Goal: Task Accomplishment & Management: Use online tool/utility

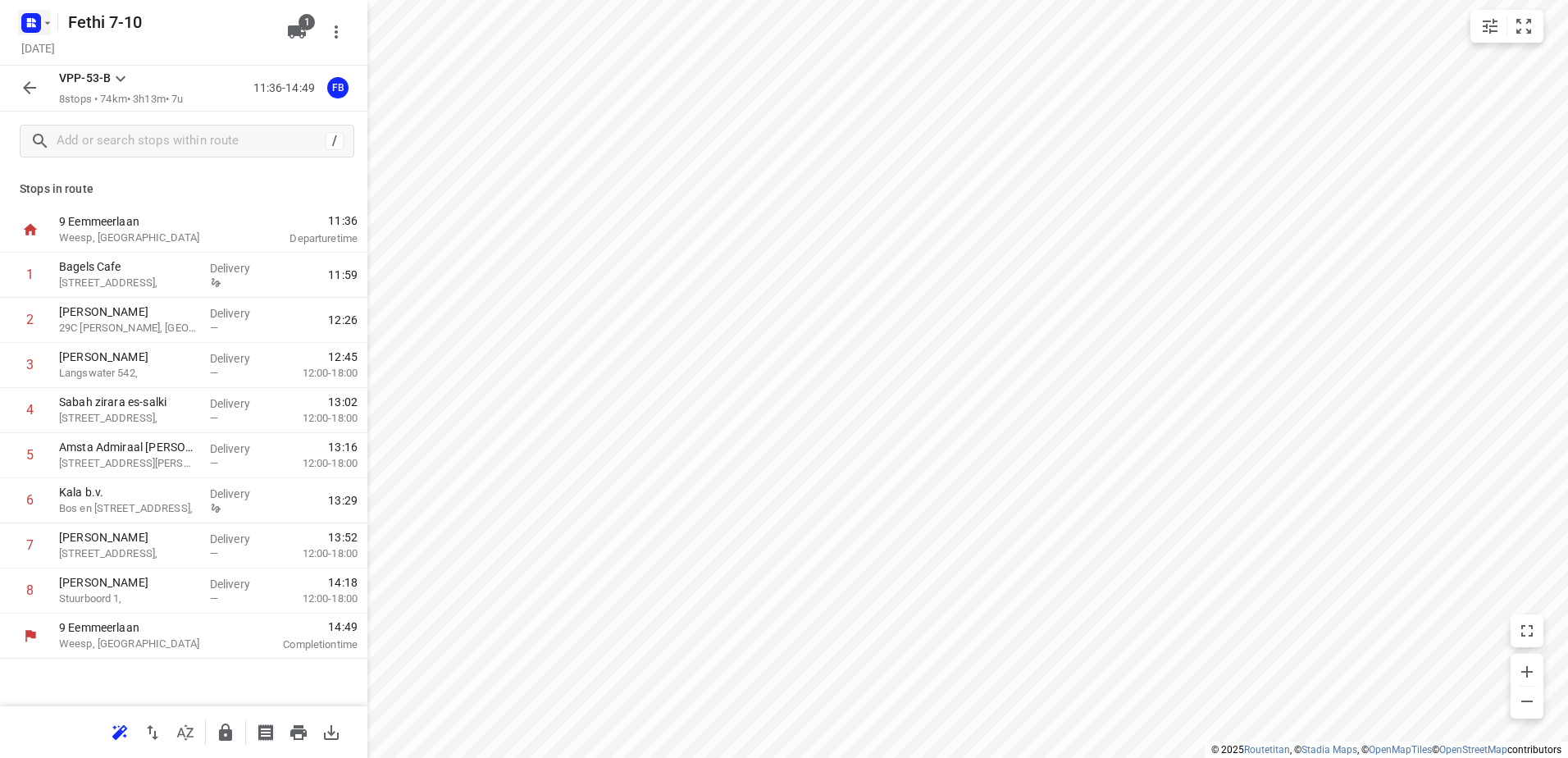
click at [47, 26] on icon "button" at bounding box center [48, 23] width 13 height 13
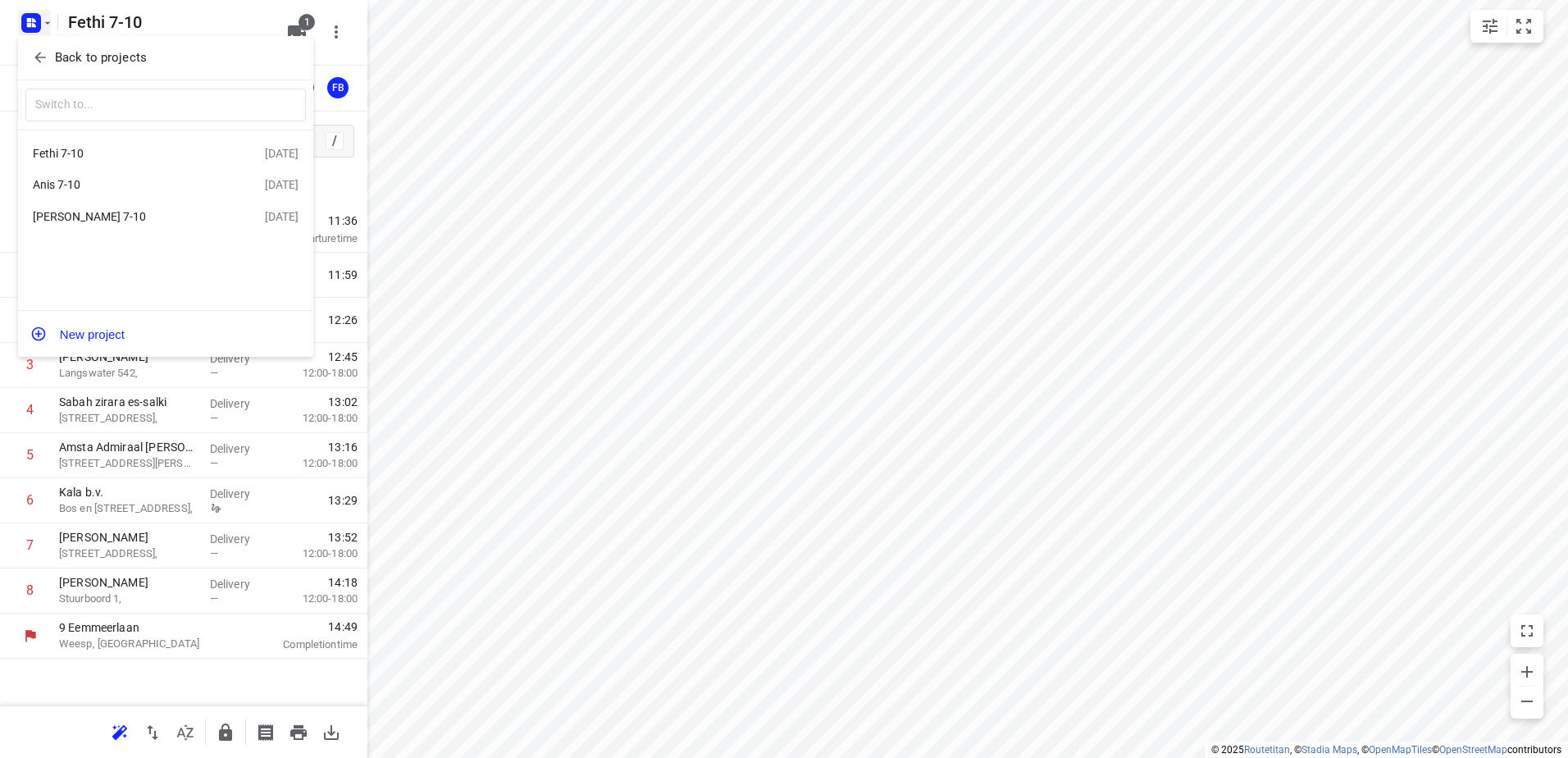
click at [73, 223] on div "[PERSON_NAME] 7-10" at bounding box center [127, 217] width 188 height 13
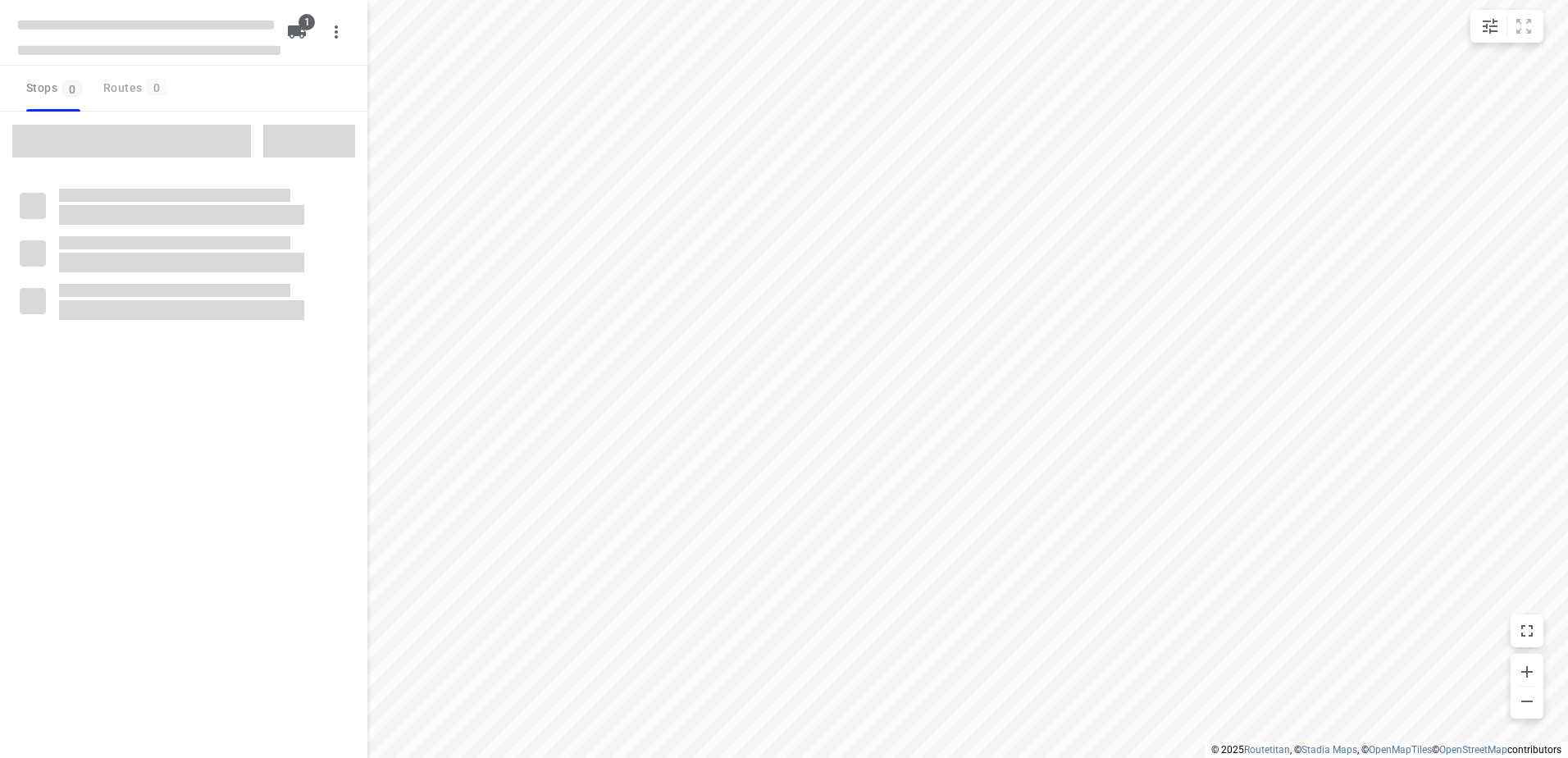
type input "distance"
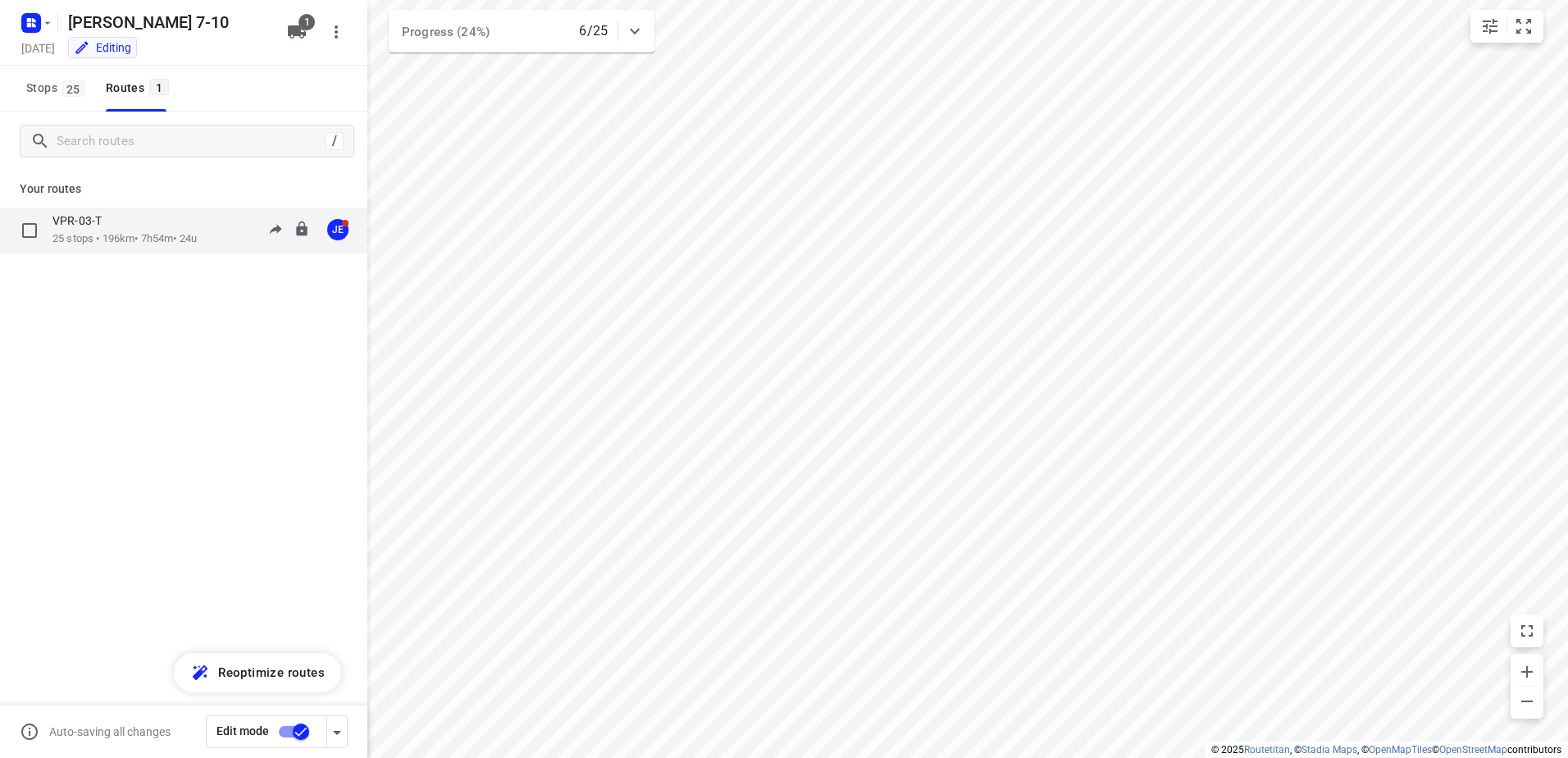
click at [114, 230] on div "VPR-03-T" at bounding box center [125, 222] width 144 height 18
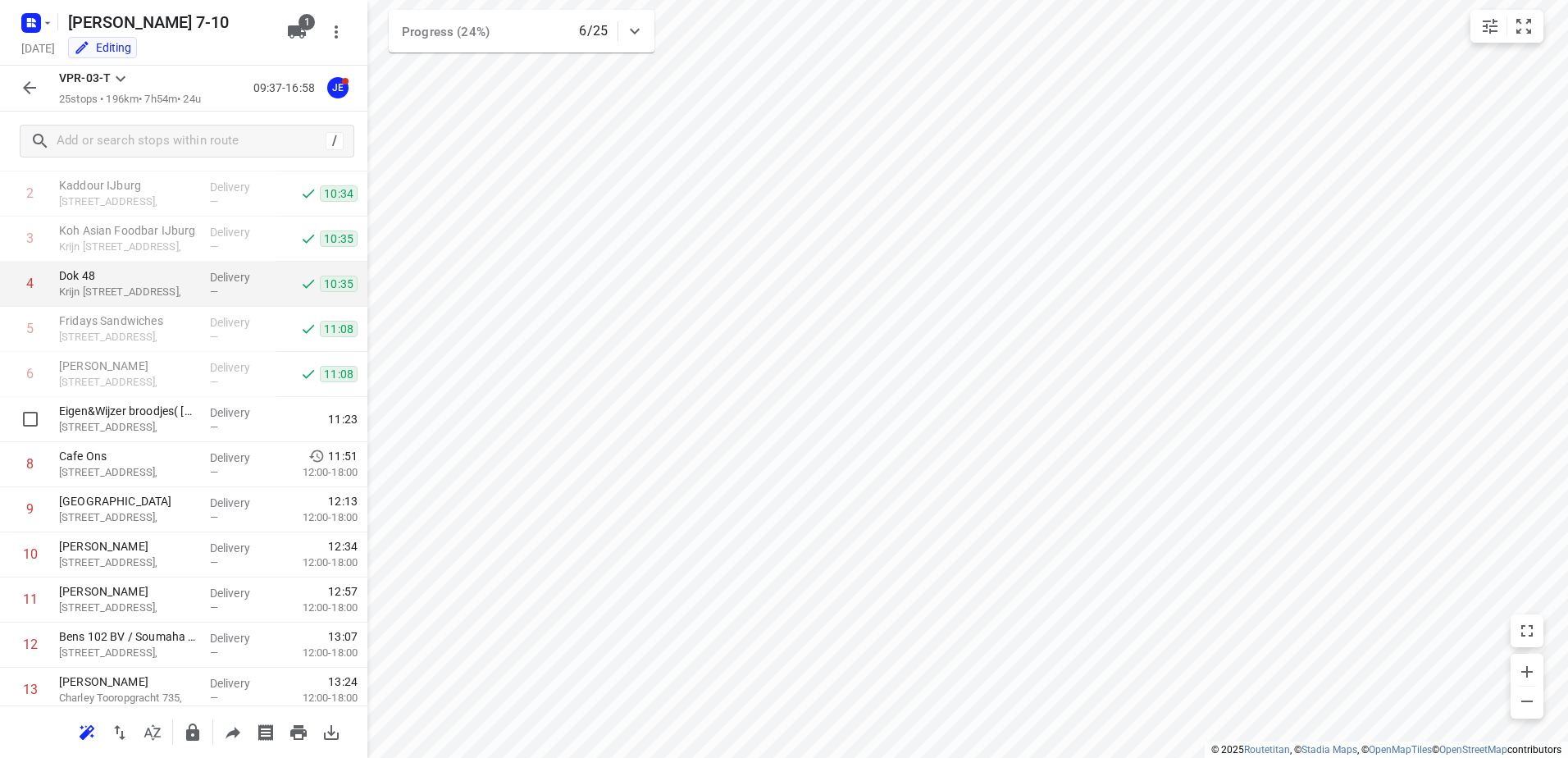
scroll to position [164, 0]
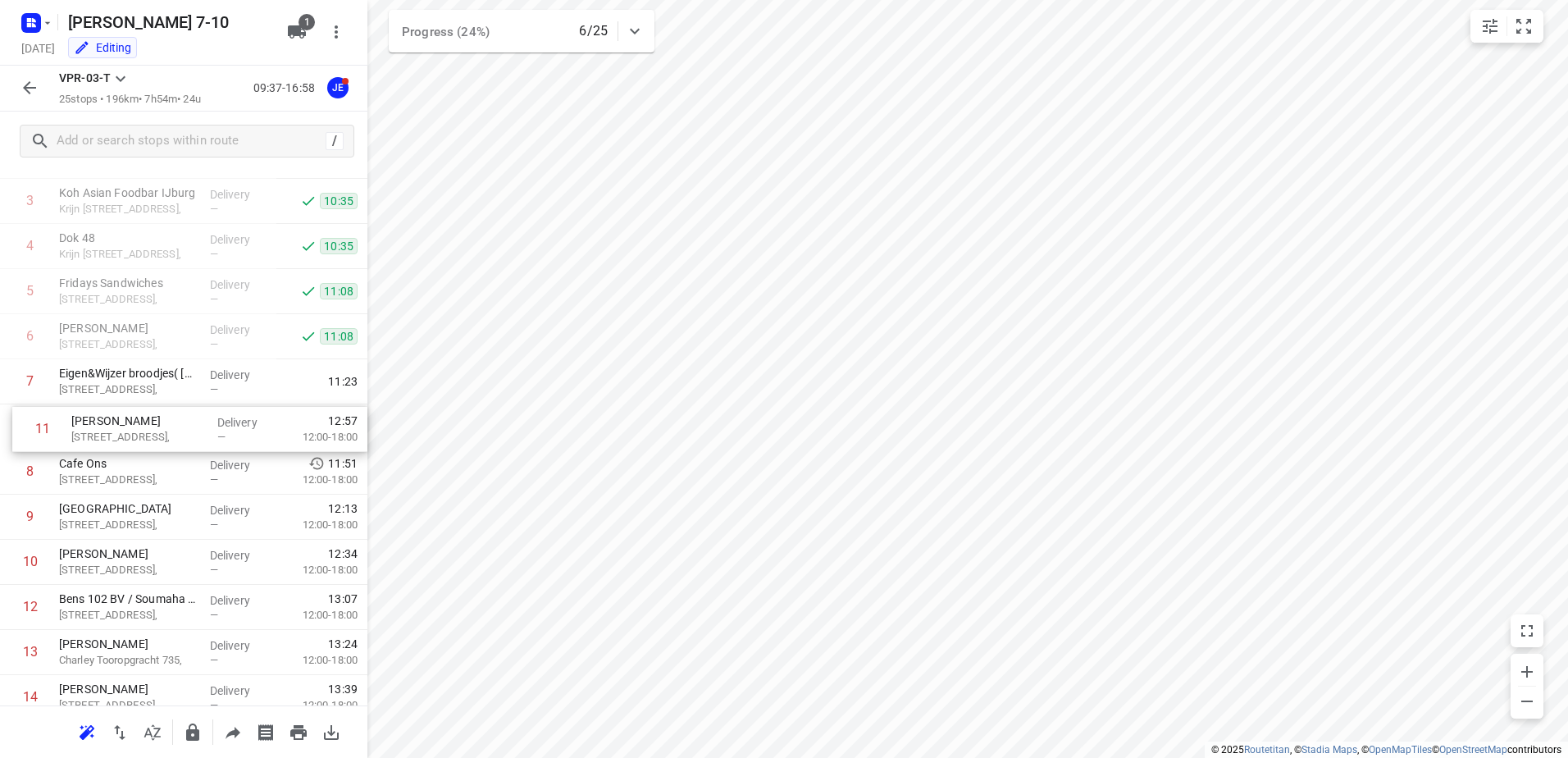
drag, startPoint x: 139, startPoint y: 569, endPoint x: 152, endPoint y: 431, distance: 138.6
click at [152, 431] on div "1 Vers markt Bussum T.B. [STREET_ADDRESS], Delivery — 10:01 2 [GEOGRAPHIC_DATA]…" at bounding box center [183, 652] width 368 height 1128
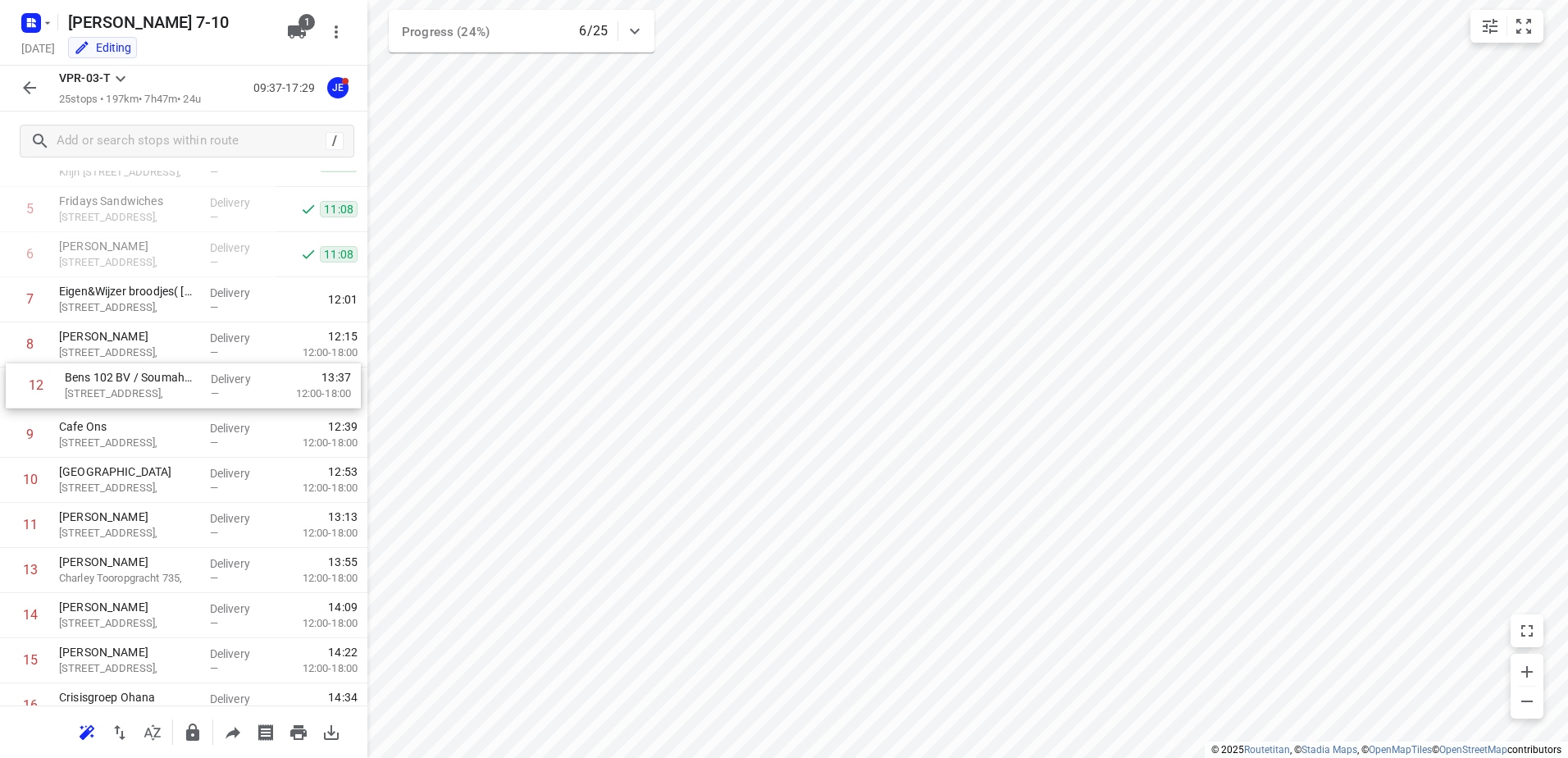
drag, startPoint x: 141, startPoint y: 530, endPoint x: 147, endPoint y: 384, distance: 146.1
click at [147, 384] on div "1 Vers markt Bussum T.B. [STREET_ADDRESS], Delivery — 10:01 2 [GEOGRAPHIC_DATA]…" at bounding box center [183, 571] width 368 height 1128
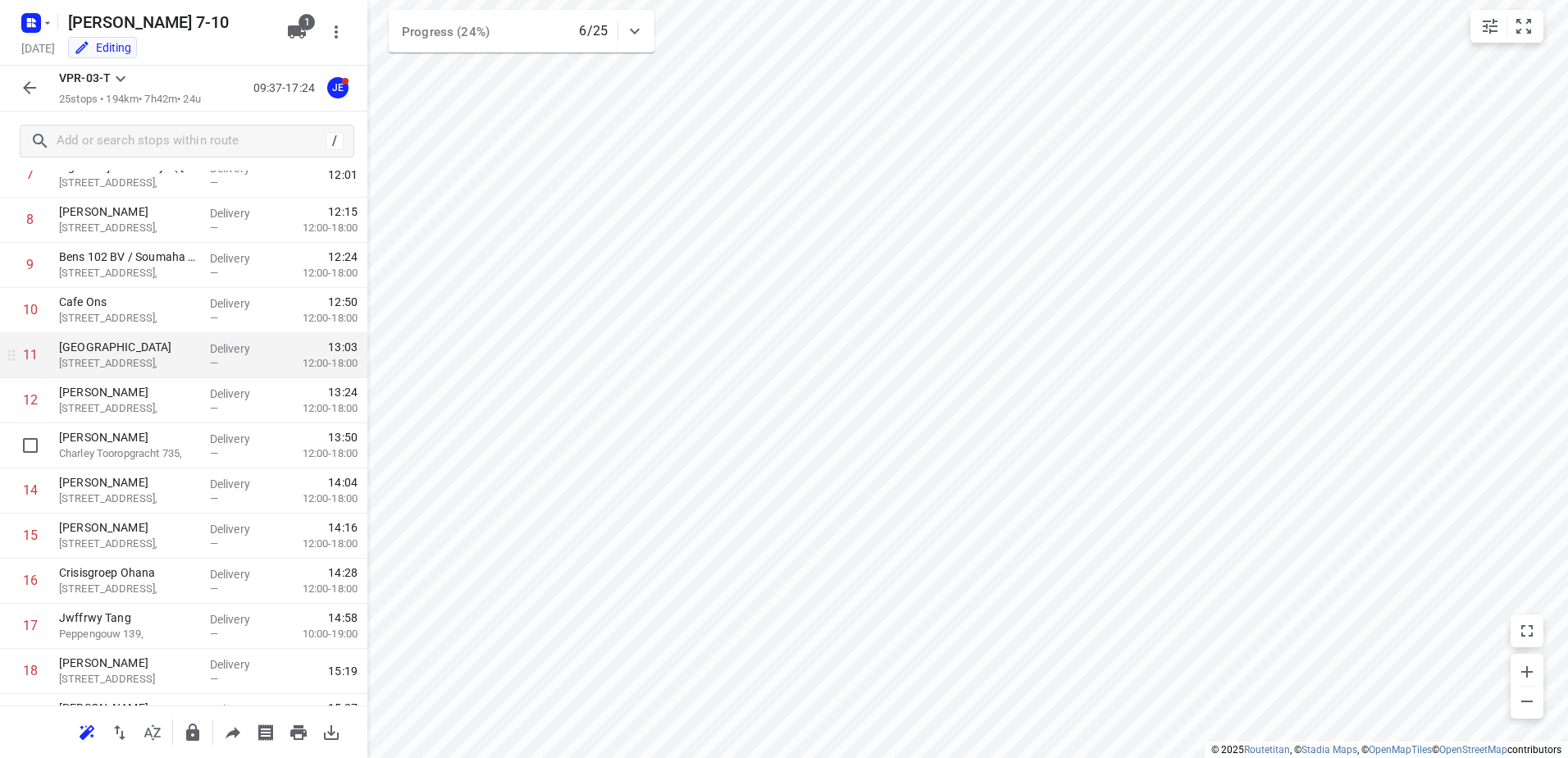
scroll to position [410, 0]
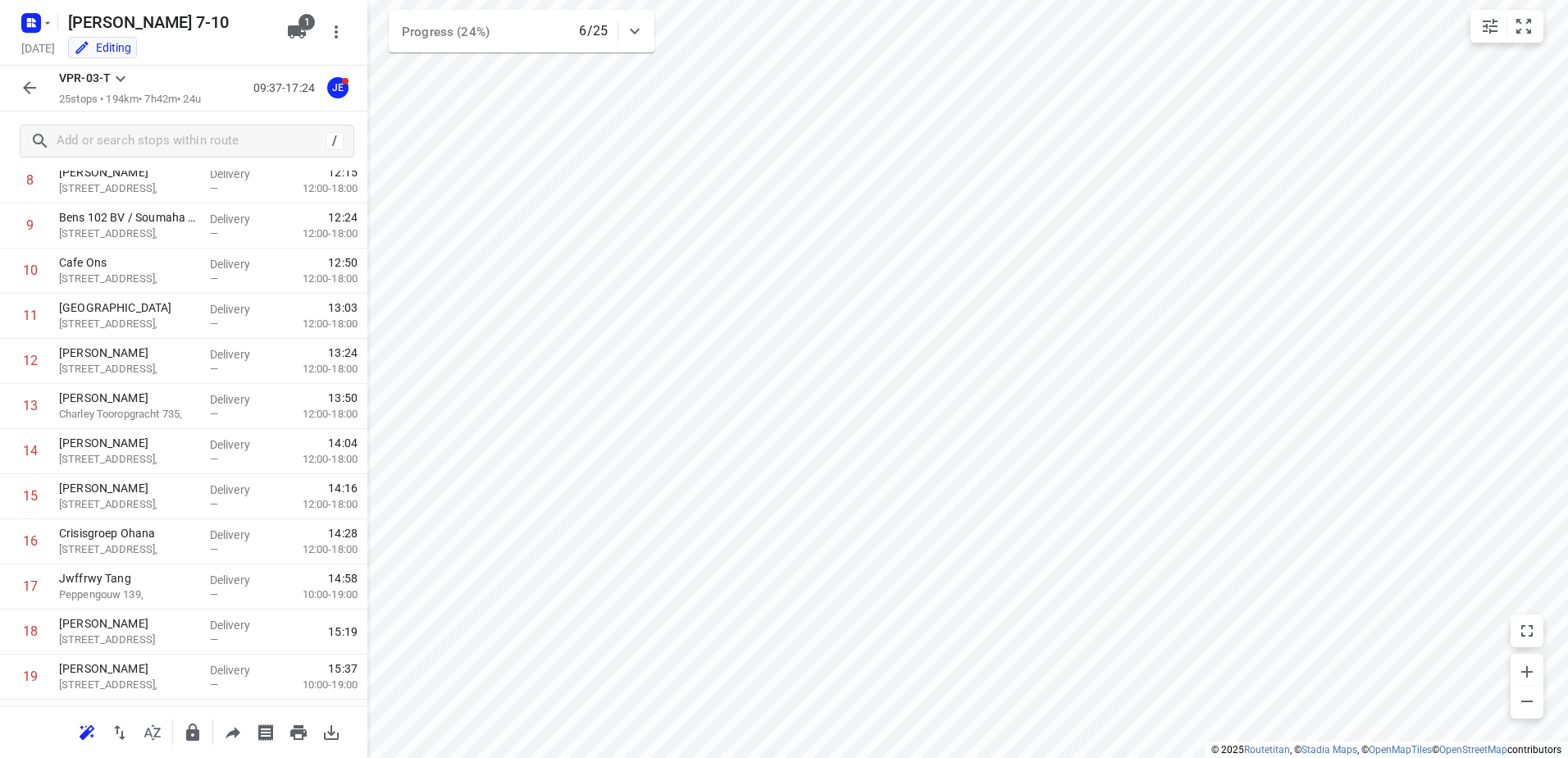
click at [31, 87] on icon "button" at bounding box center [29, 87] width 19 height 19
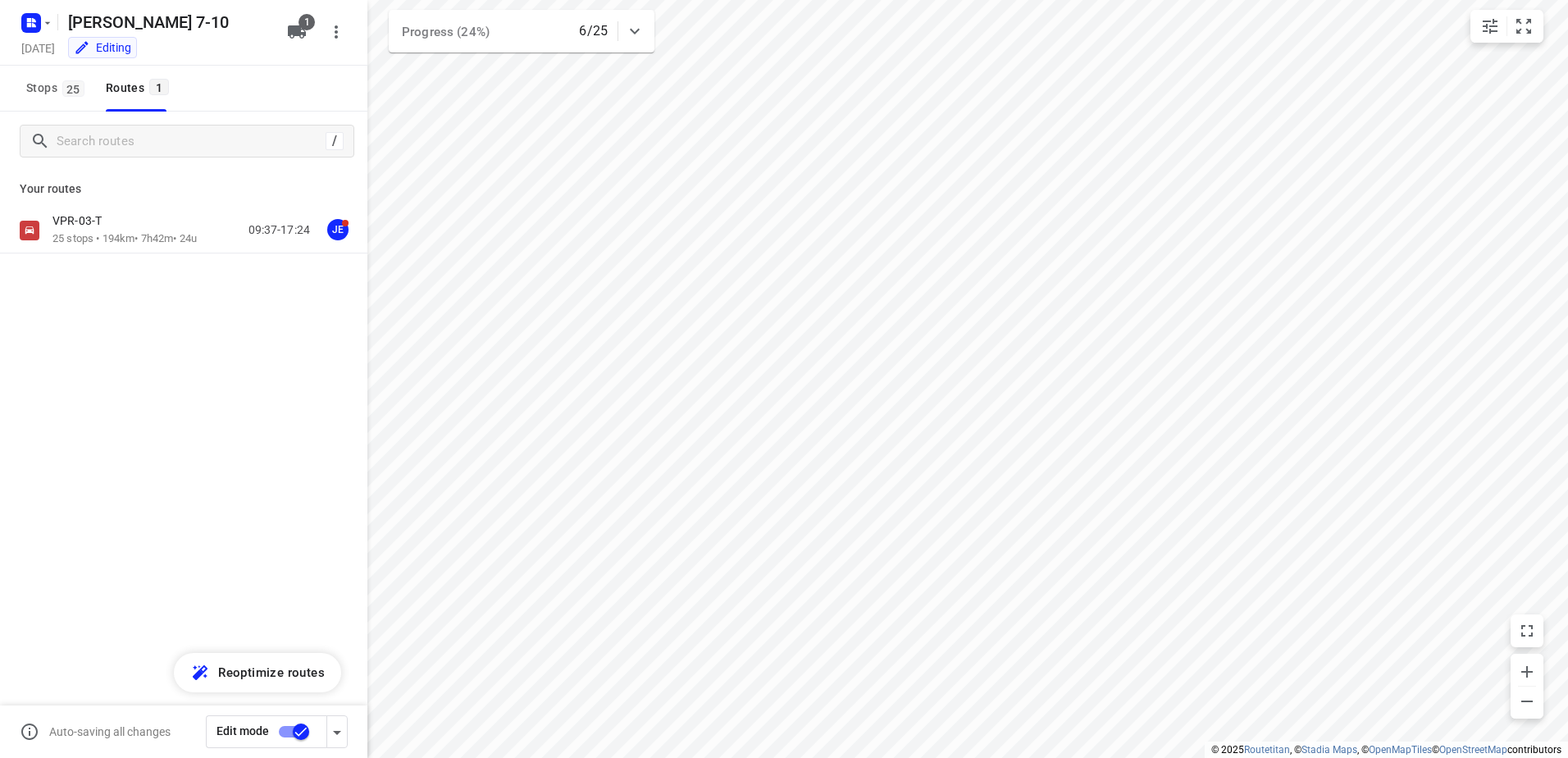
click at [285, 722] on input "checkbox" at bounding box center [301, 732] width 93 height 31
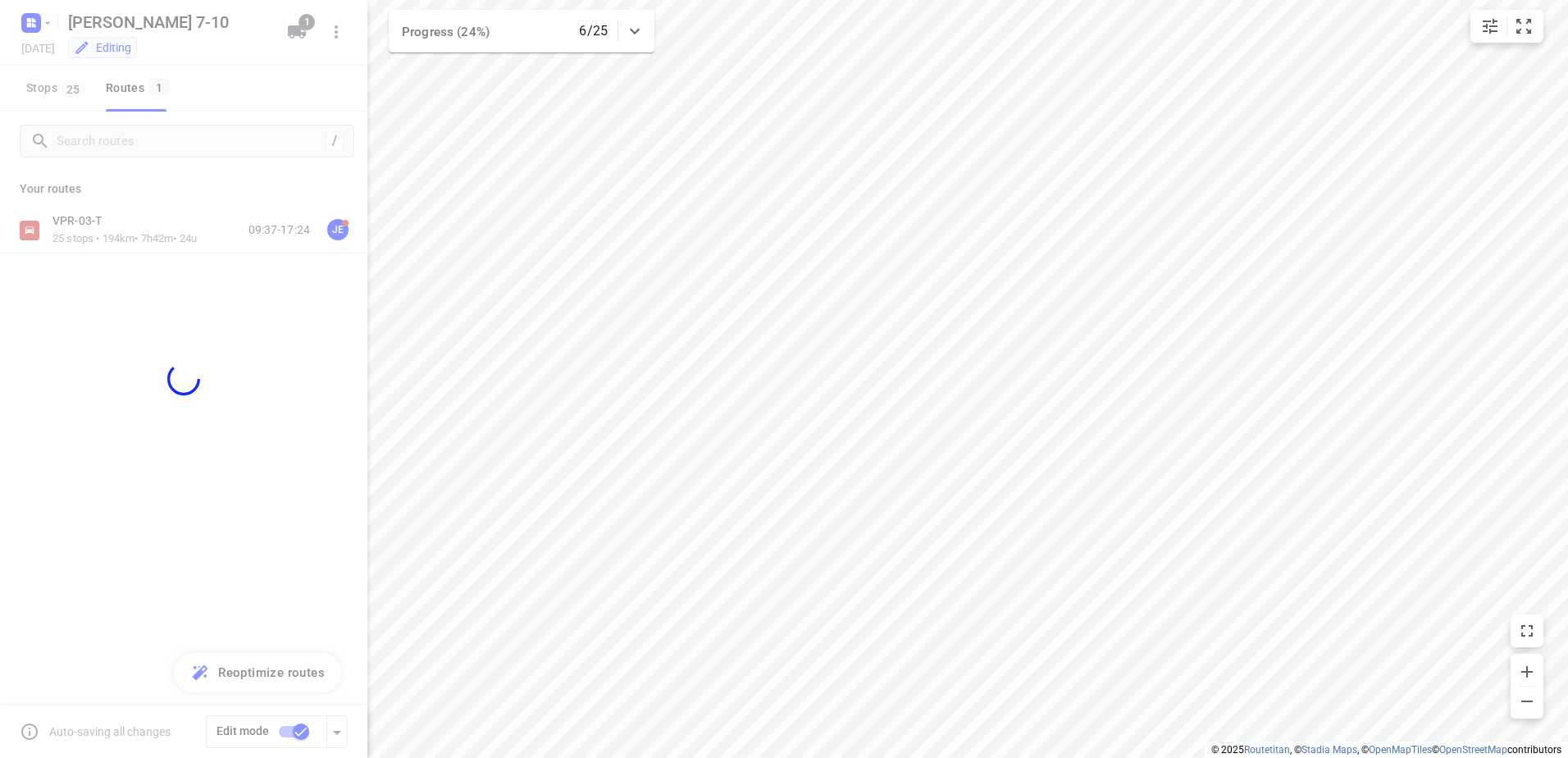
checkbox input "false"
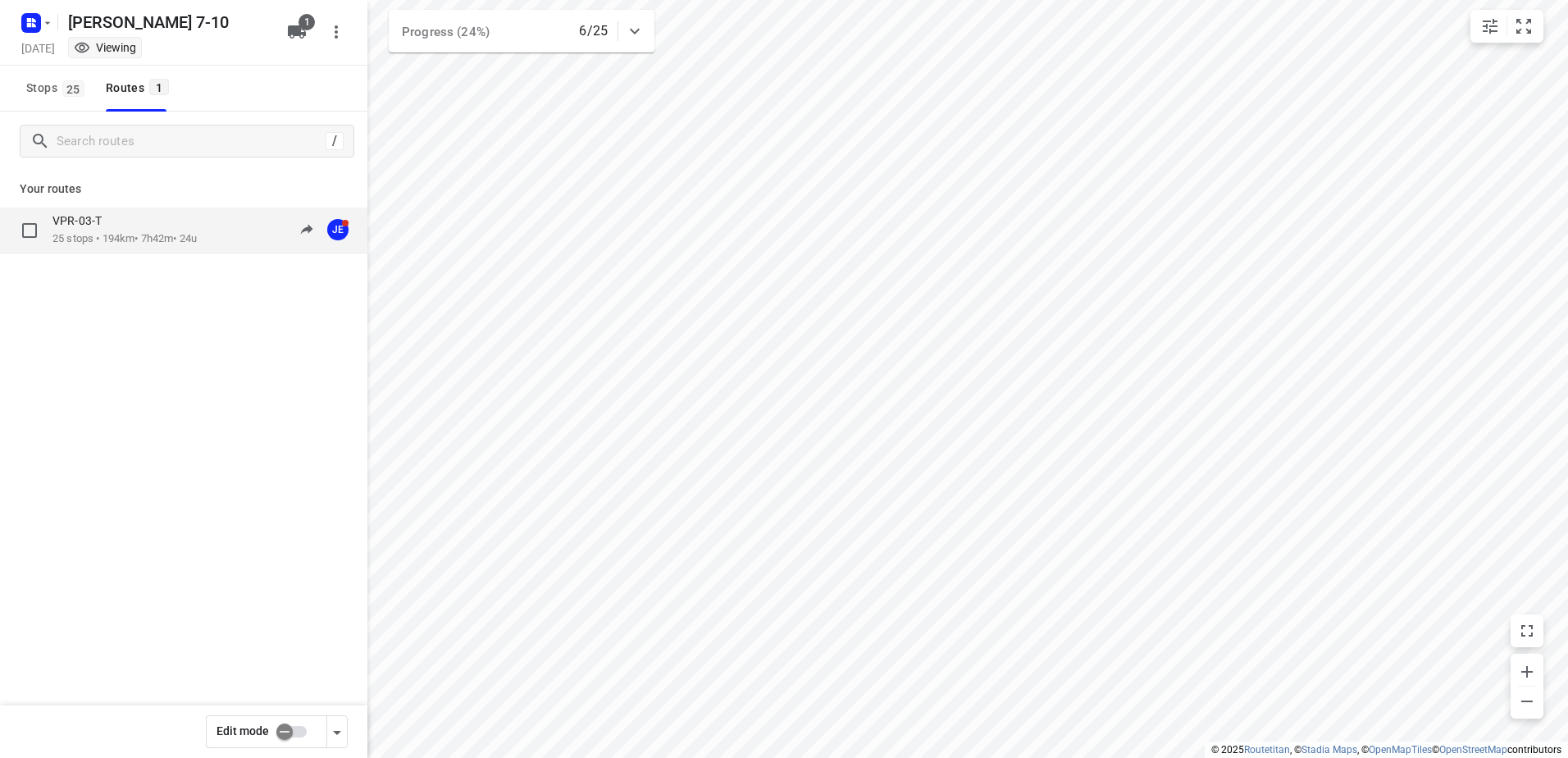
click at [132, 229] on div "VPR-03-T" at bounding box center [125, 222] width 144 height 18
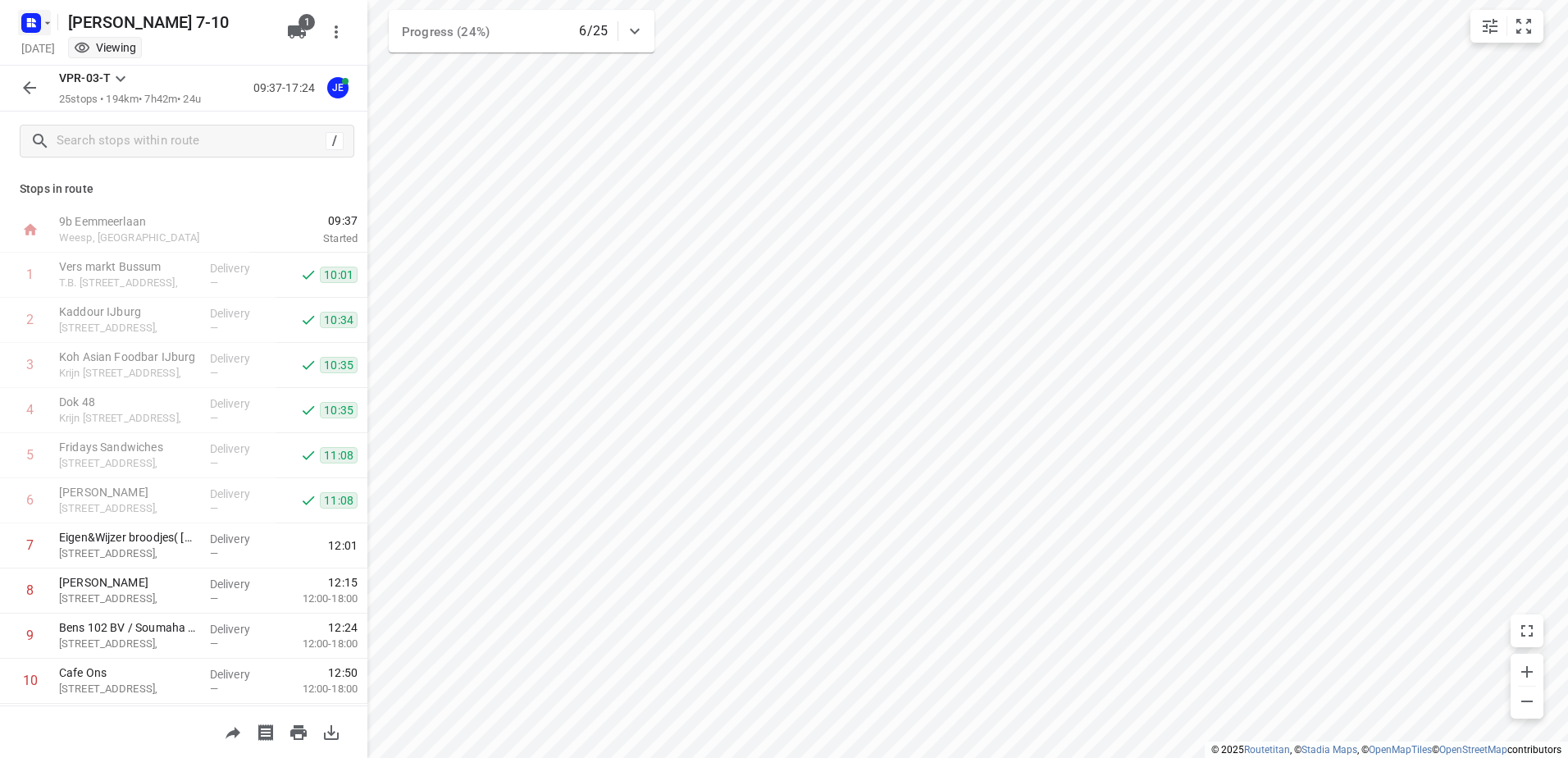
click at [48, 20] on icon "button" at bounding box center [48, 23] width 13 height 13
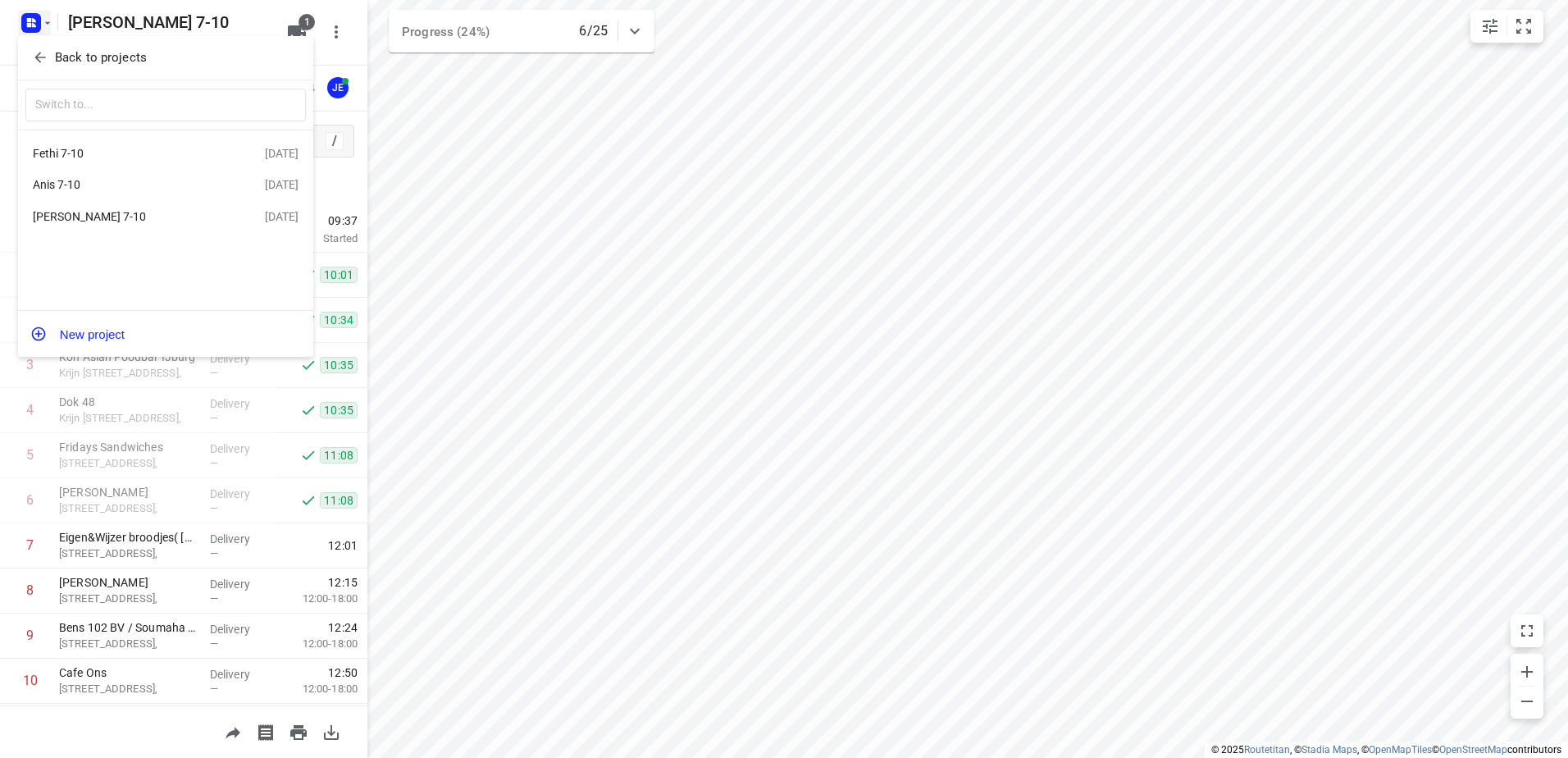
click at [61, 194] on div "Anis 7-10" at bounding box center [149, 184] width 232 height 19
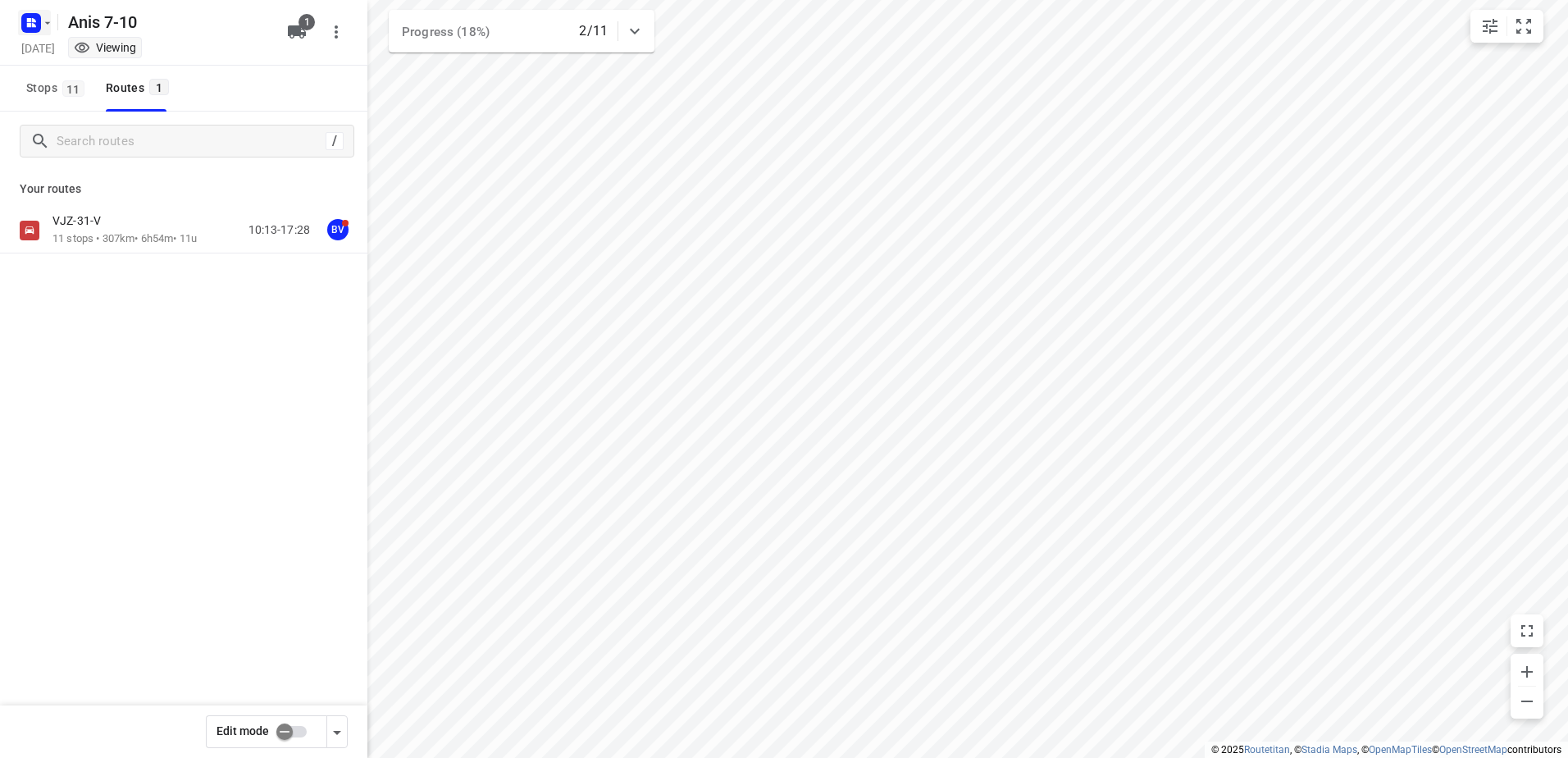
click at [49, 27] on icon "button" at bounding box center [48, 23] width 13 height 13
click at [65, 152] on div "Fethi 7-10" at bounding box center [127, 154] width 188 height 13
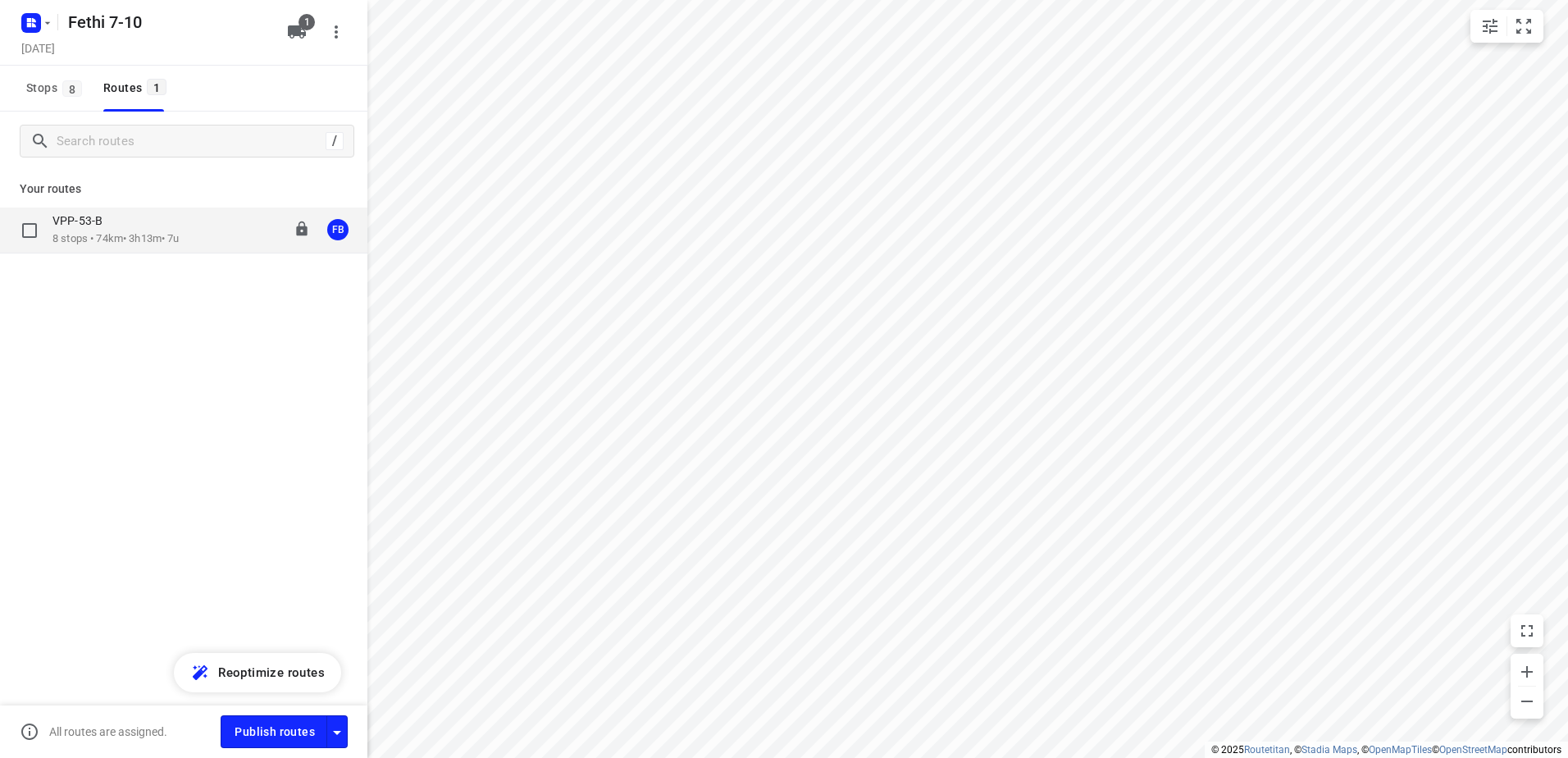
click at [89, 223] on p "VPP-53-B" at bounding box center [83, 220] width 60 height 14
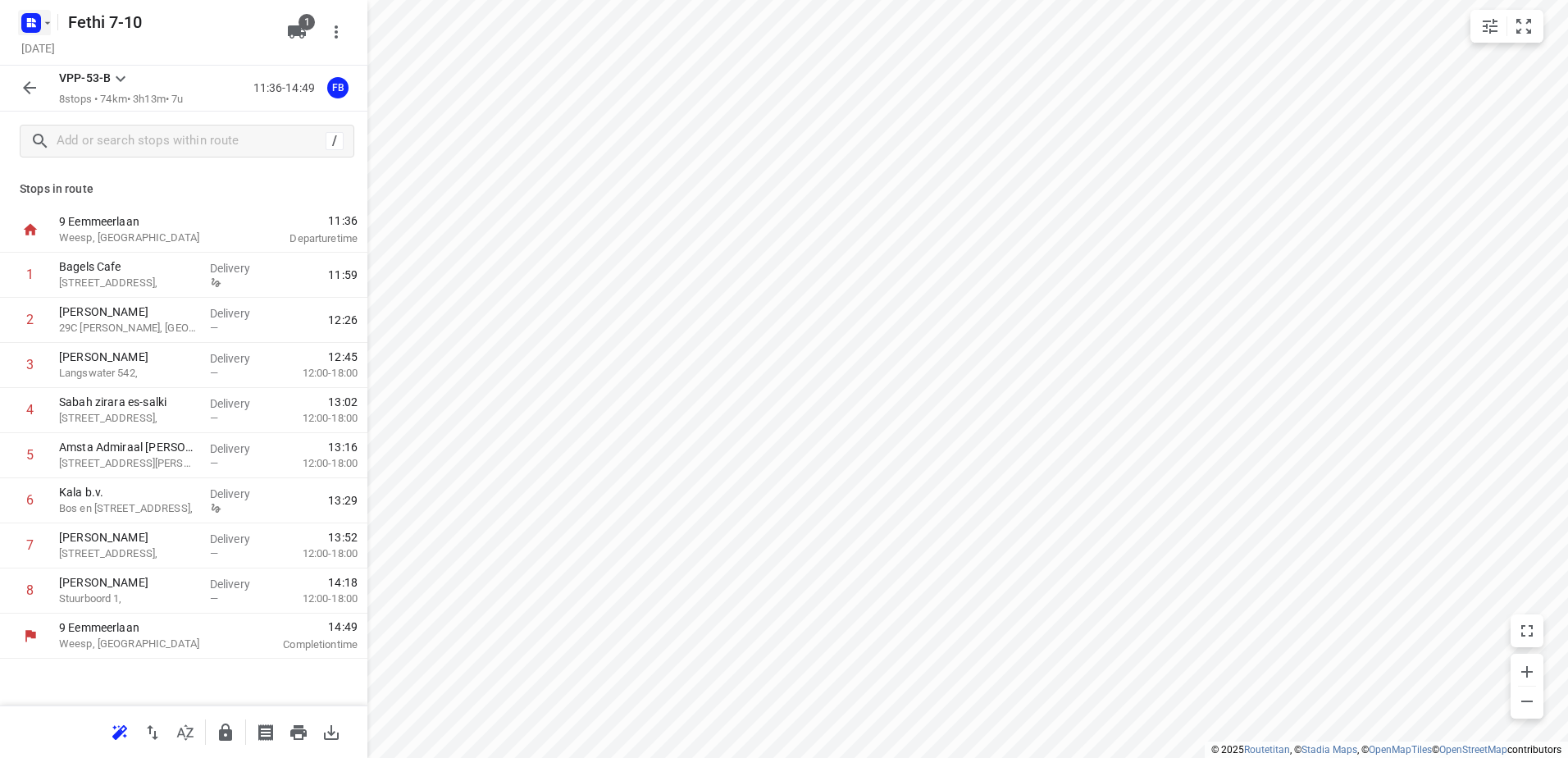
click at [52, 24] on icon "button" at bounding box center [48, 23] width 13 height 13
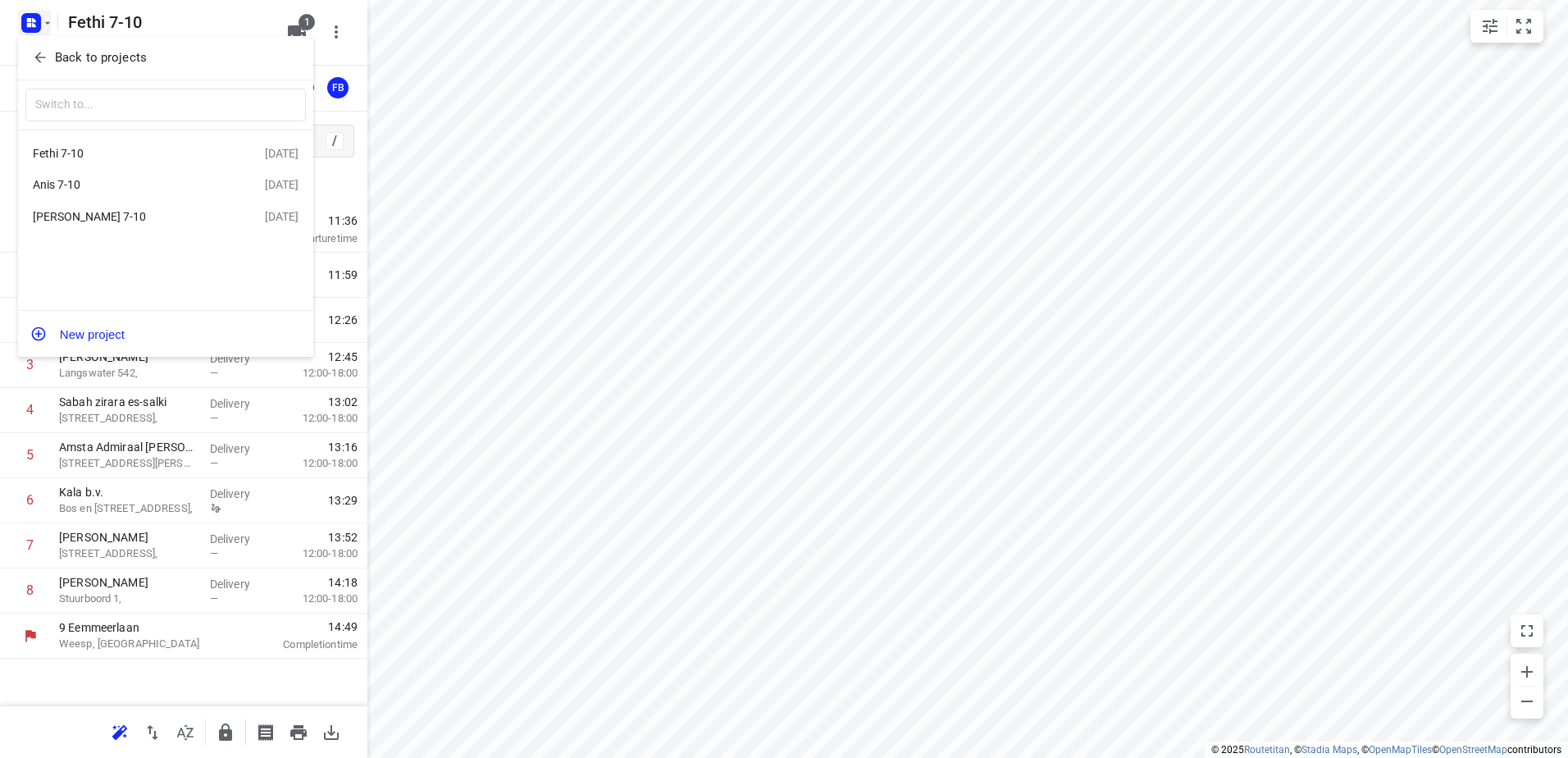
click at [76, 223] on div "[PERSON_NAME] 7-10" at bounding box center [127, 217] width 188 height 13
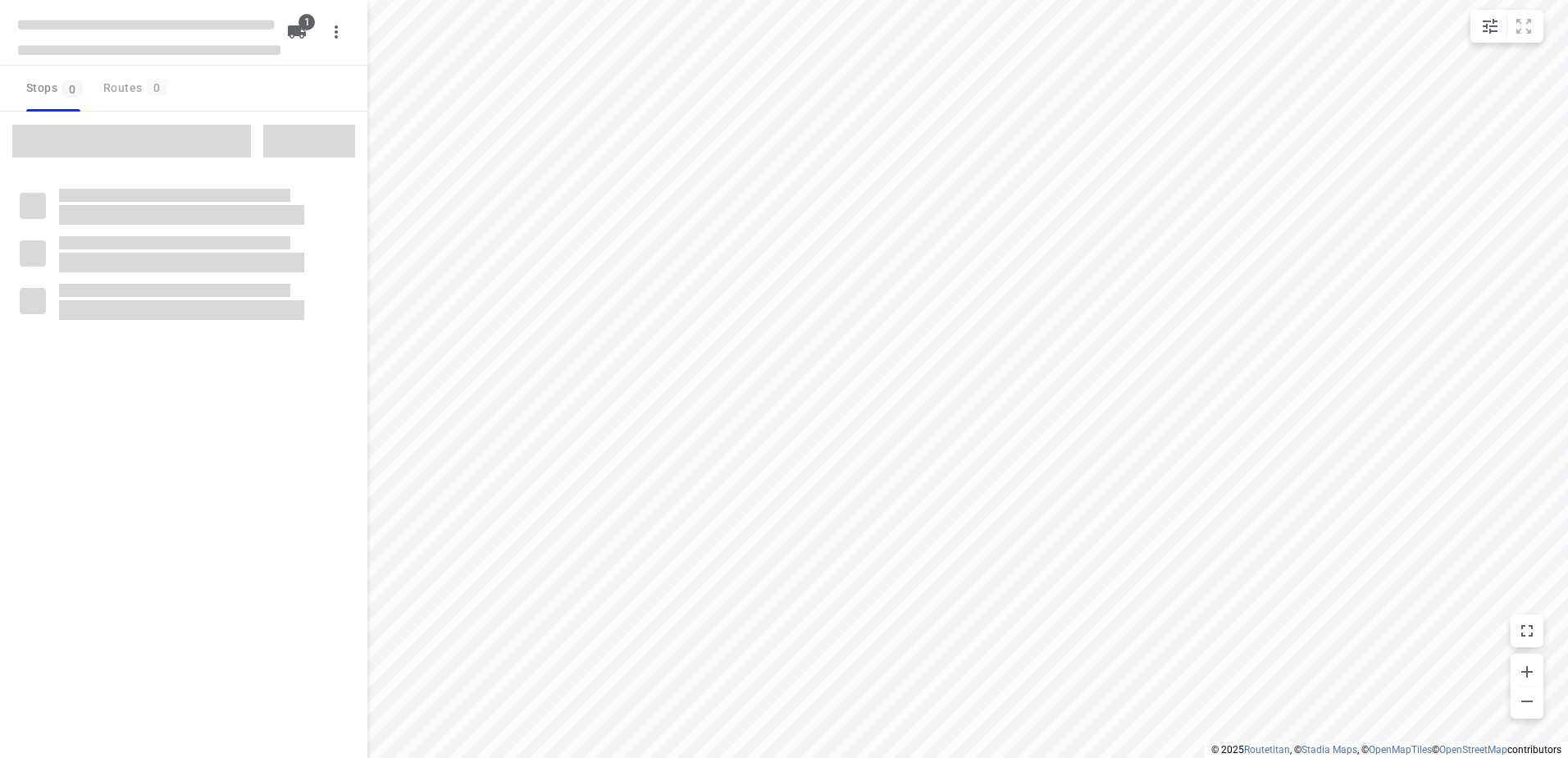
type input "distance"
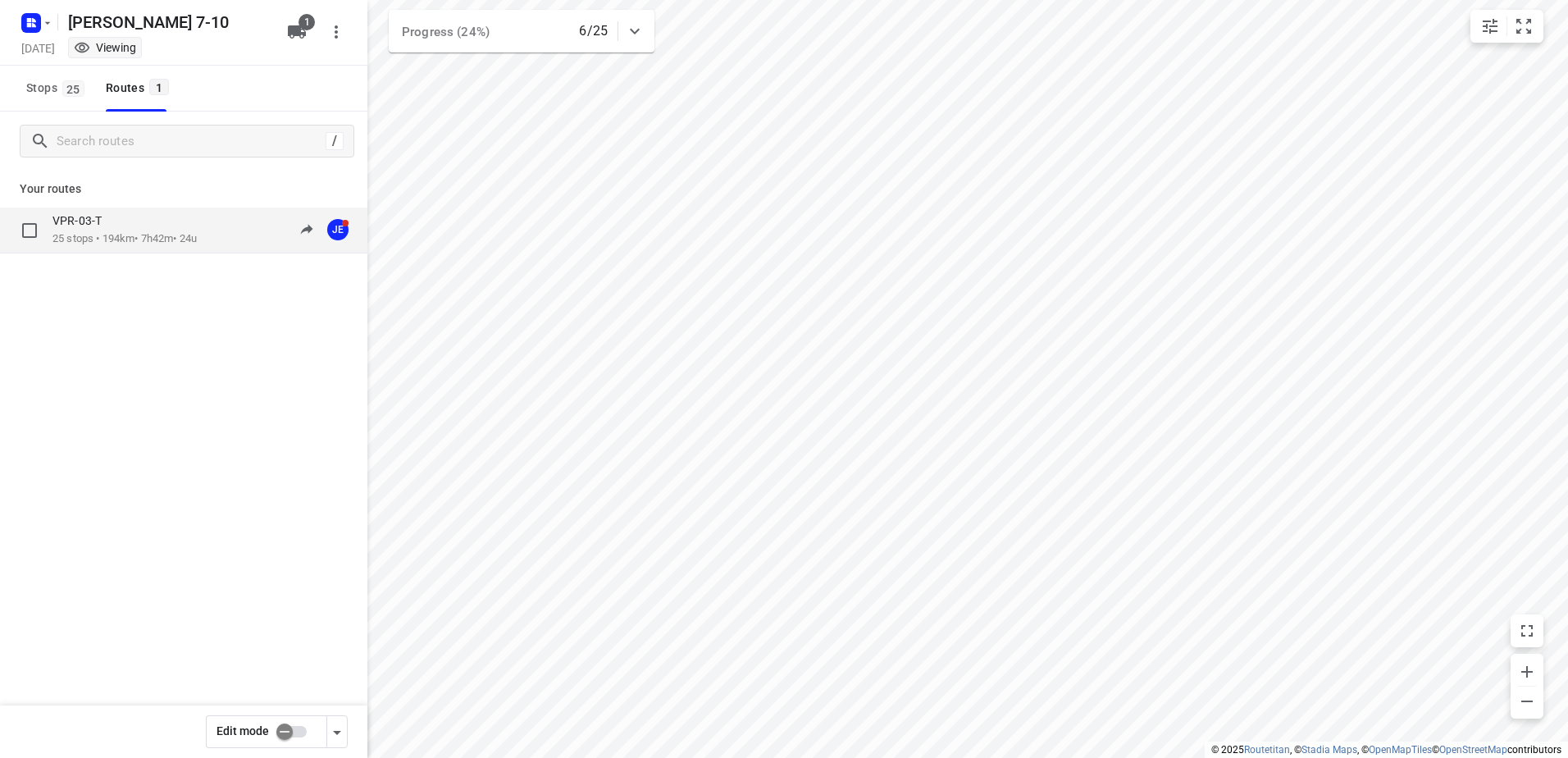
click at [121, 233] on p "25 stops • 194km • 7h42m • 24u" at bounding box center [125, 239] width 144 height 15
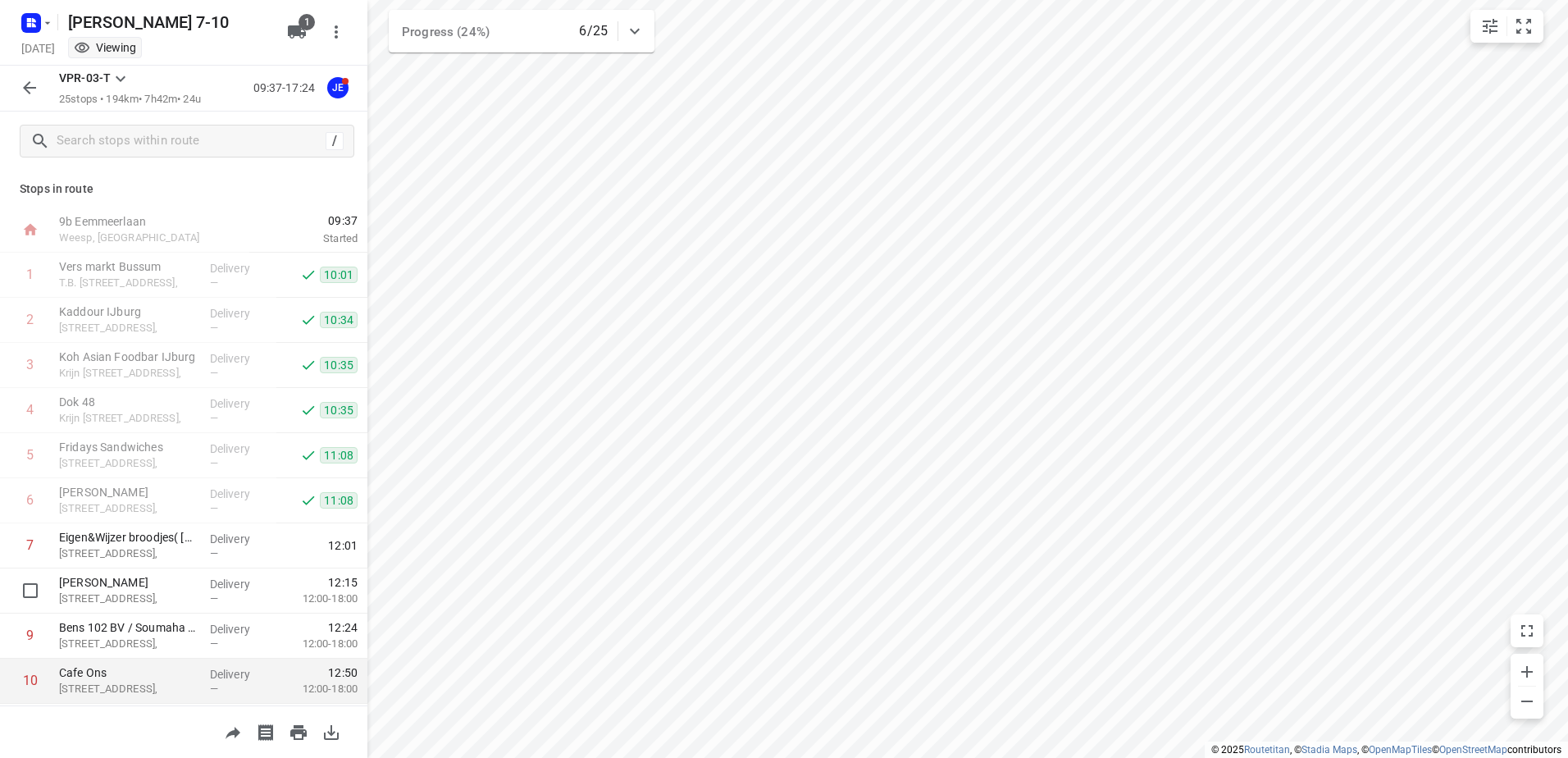
scroll to position [164, 0]
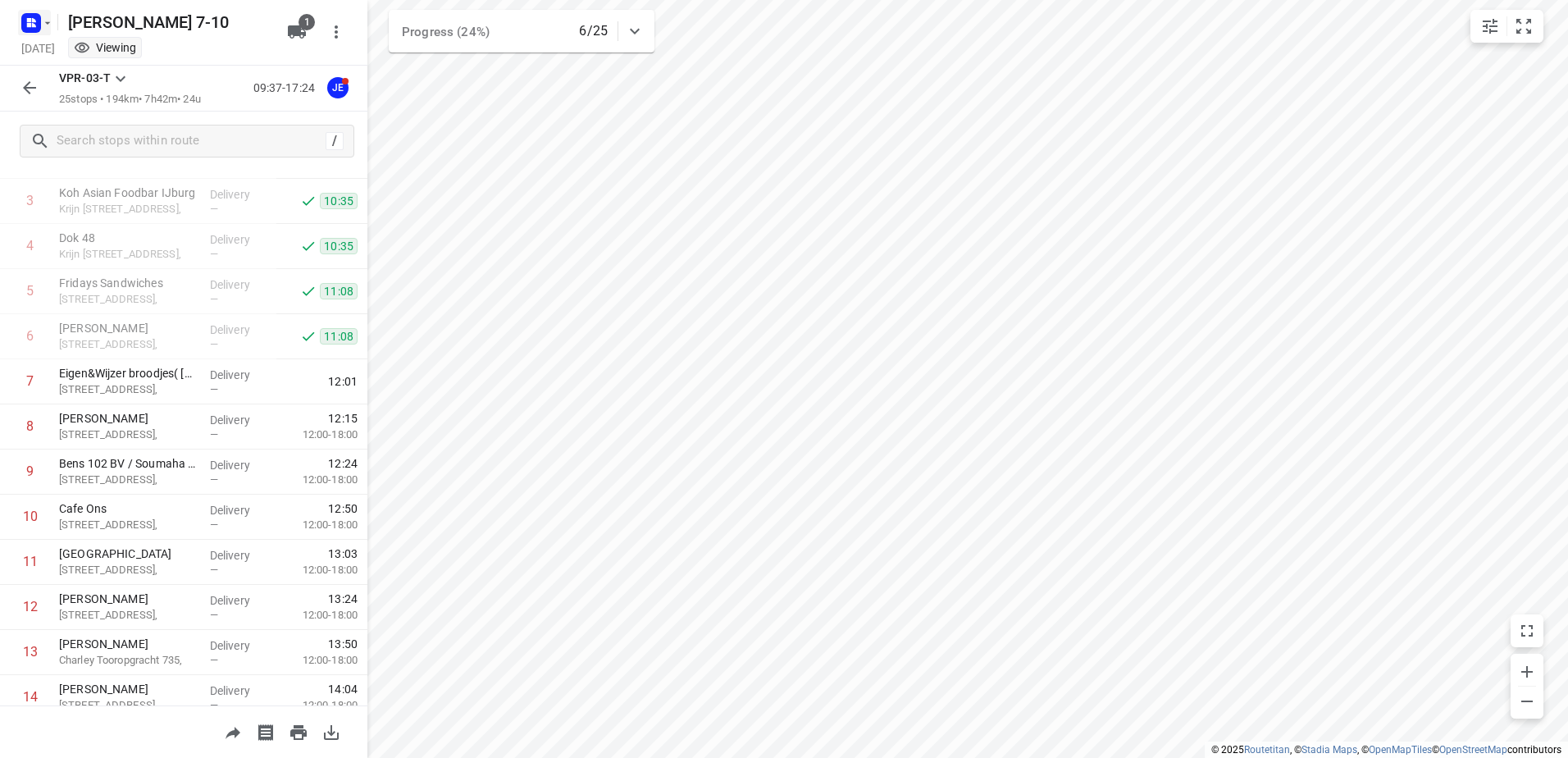
click at [46, 21] on icon "button" at bounding box center [48, 23] width 13 height 13
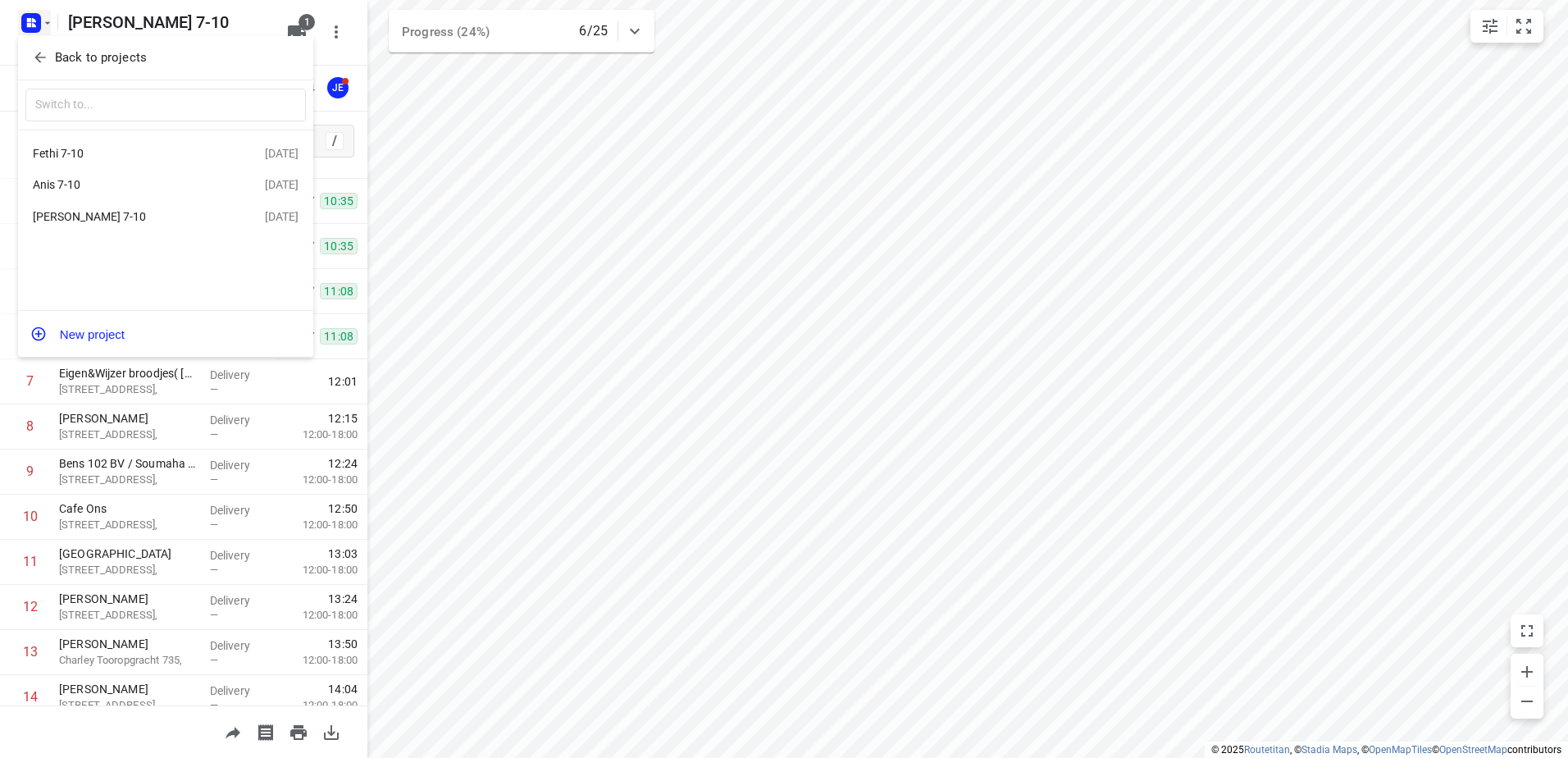
click at [67, 219] on div "[PERSON_NAME] 7-10" at bounding box center [127, 217] width 188 height 13
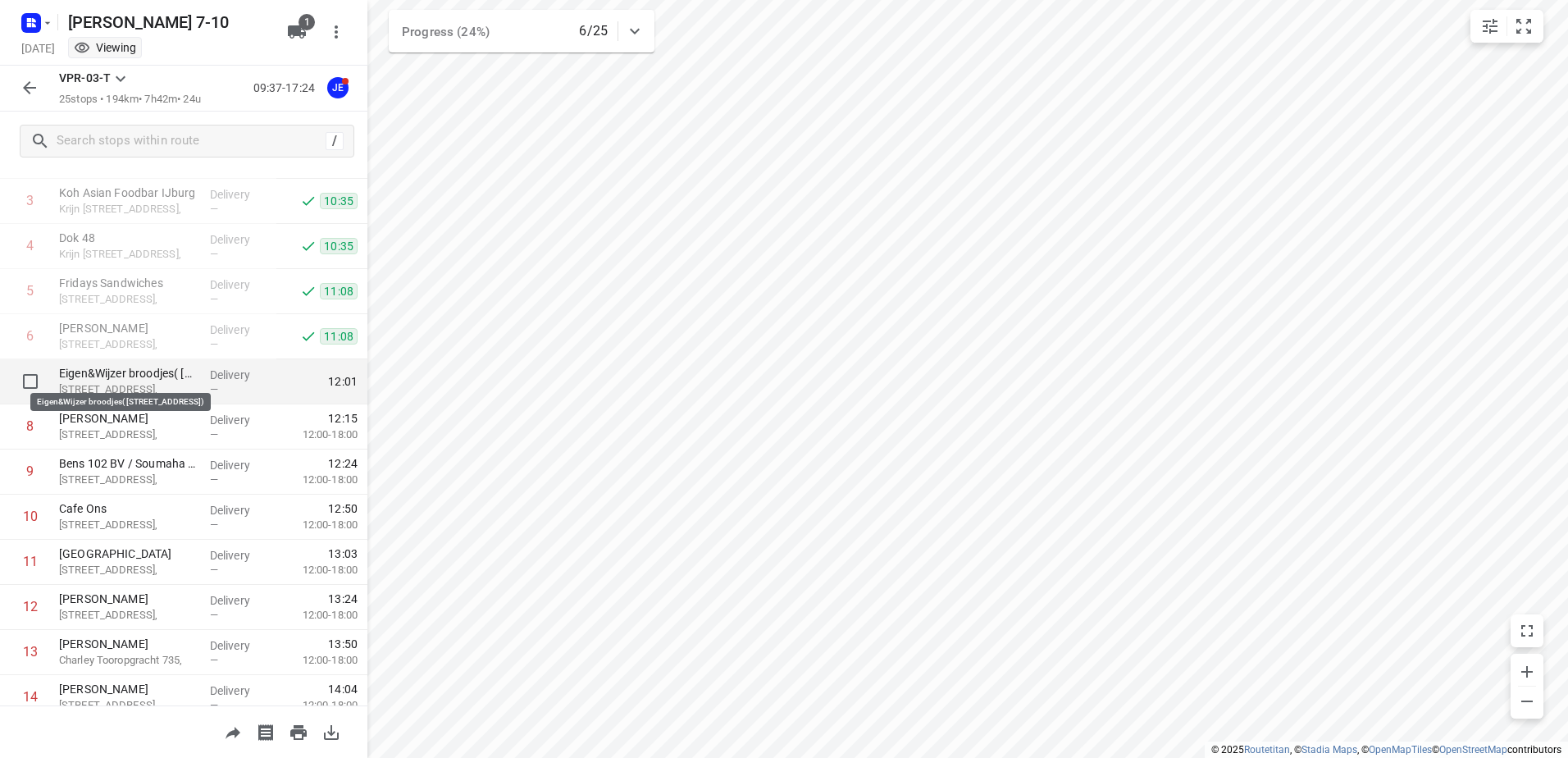
click at [139, 377] on p "Eigen&Wijzer broodjes( [STREET_ADDRESS])" at bounding box center [127, 373] width 137 height 16
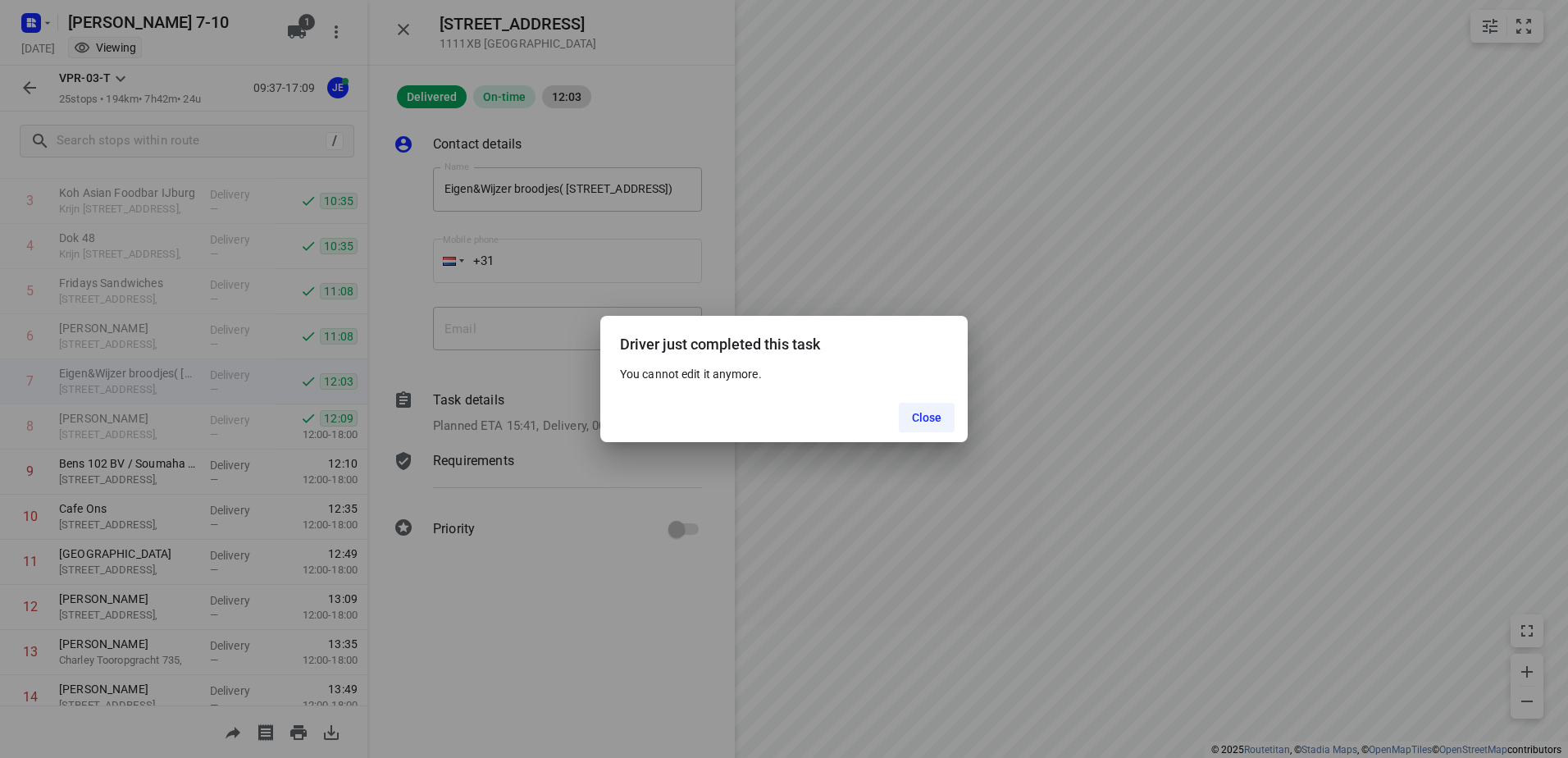
click at [929, 415] on span "Close" at bounding box center [928, 418] width 31 height 13
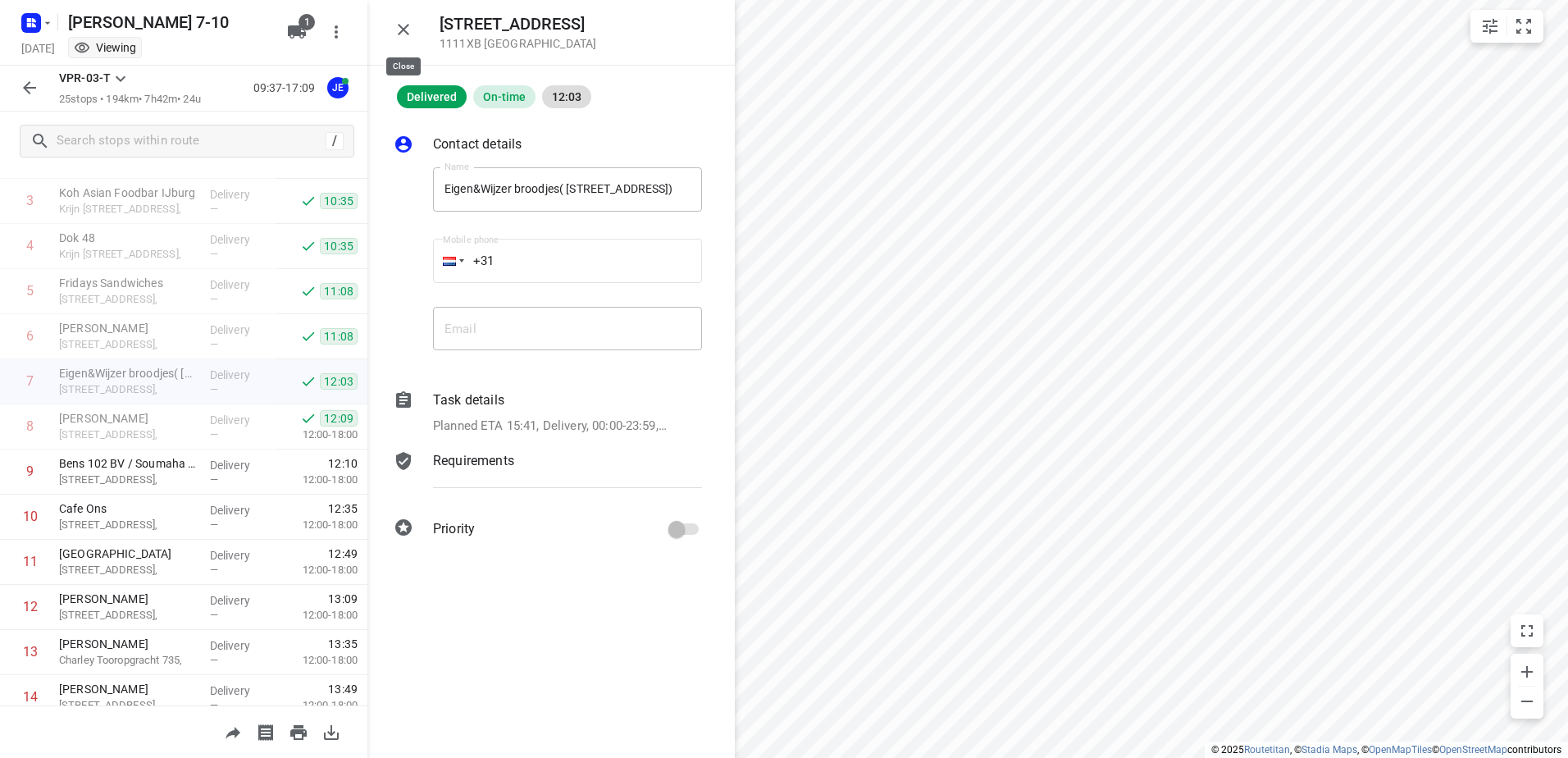
click at [402, 31] on icon "button" at bounding box center [403, 30] width 12 height 12
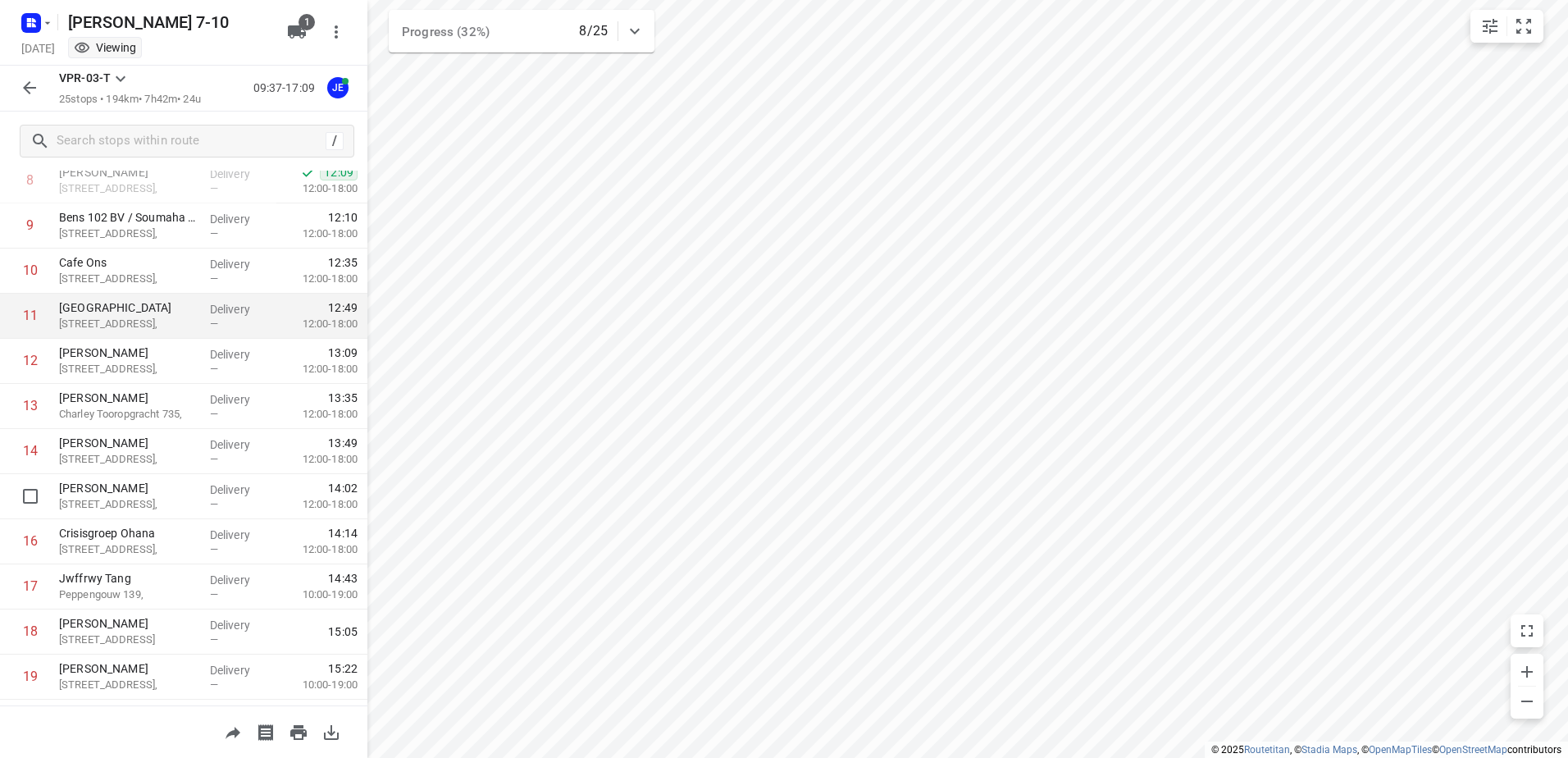
scroll to position [246, 0]
